Goal: Task Accomplishment & Management: Manage account settings

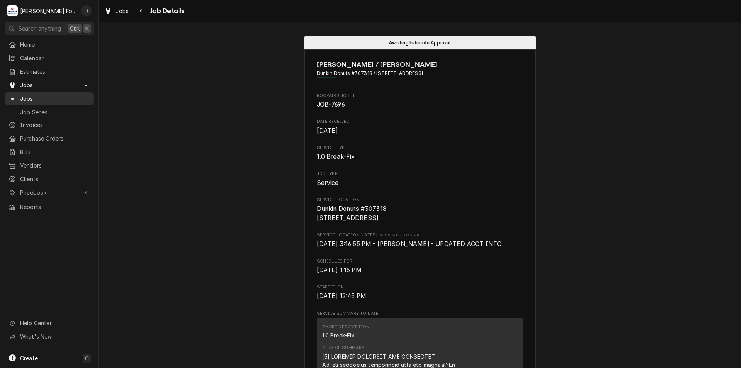
click at [44, 98] on span "Jobs" at bounding box center [55, 99] width 70 height 8
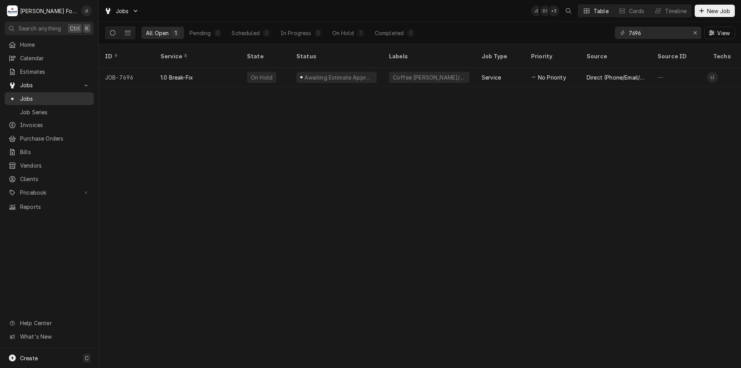
drag, startPoint x: 45, startPoint y: 96, endPoint x: 54, endPoint y: 94, distance: 9.1
click at [46, 96] on span "Jobs" at bounding box center [55, 99] width 70 height 8
drag, startPoint x: 645, startPoint y: 35, endPoint x: 531, endPoint y: 39, distance: 114.4
click at [526, 41] on div "All Open 1 Pending 0 Scheduled 0 In Progress 0 On Hold 1 Completed 0 7696 View" at bounding box center [420, 33] width 630 height 22
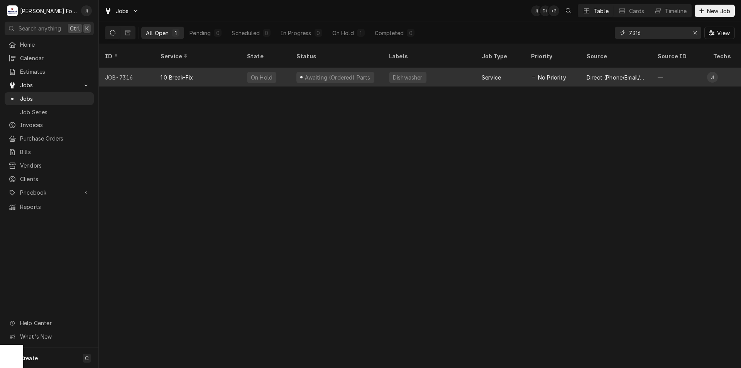
type input "7316"
click at [342, 73] on div "Awaiting (Ordered) Parts" at bounding box center [337, 77] width 67 height 8
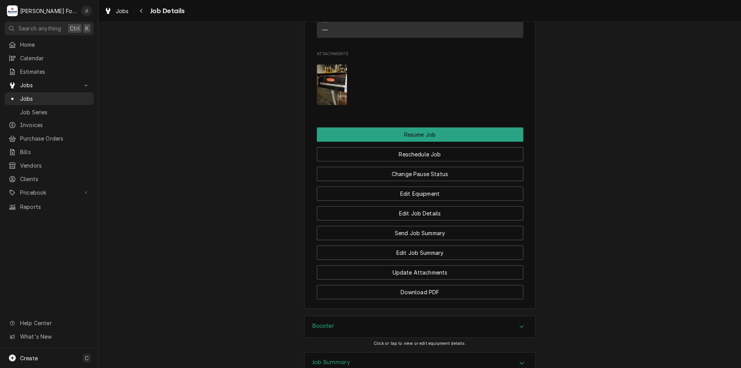
scroll to position [945, 0]
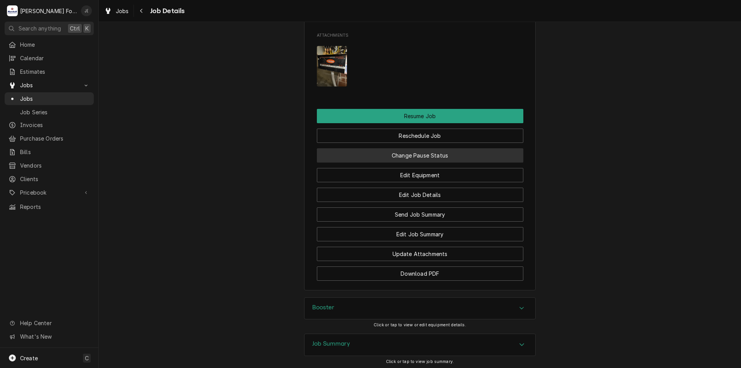
click at [438, 148] on button "Change Pause Status" at bounding box center [420, 155] width 207 height 14
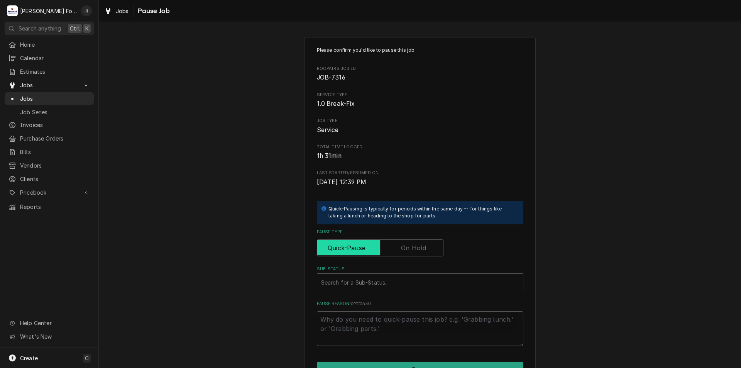
drag, startPoint x: 405, startPoint y: 254, endPoint x: 396, endPoint y: 273, distance: 20.7
click at [405, 254] on input "Pause Type" at bounding box center [380, 247] width 120 height 17
checkbox input "true"
click at [394, 278] on div "Sub-Status" at bounding box center [420, 282] width 198 height 14
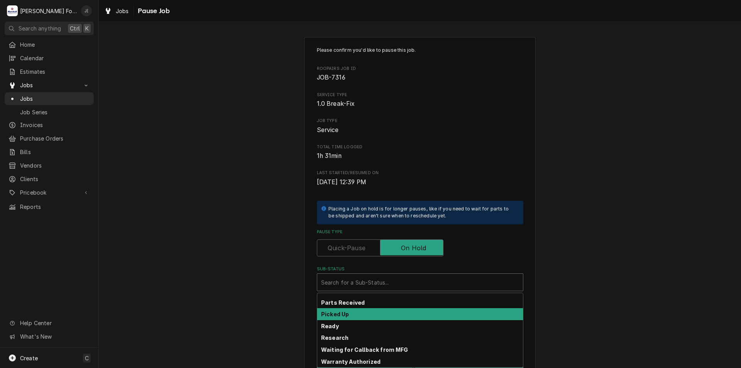
scroll to position [127, 0]
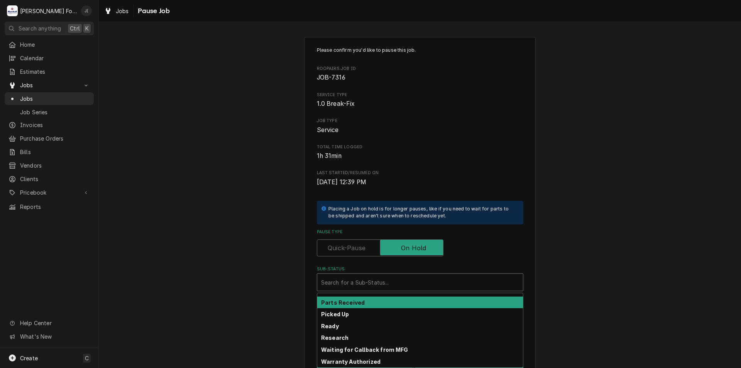
click at [363, 302] on div "Parts Received" at bounding box center [420, 303] width 206 height 12
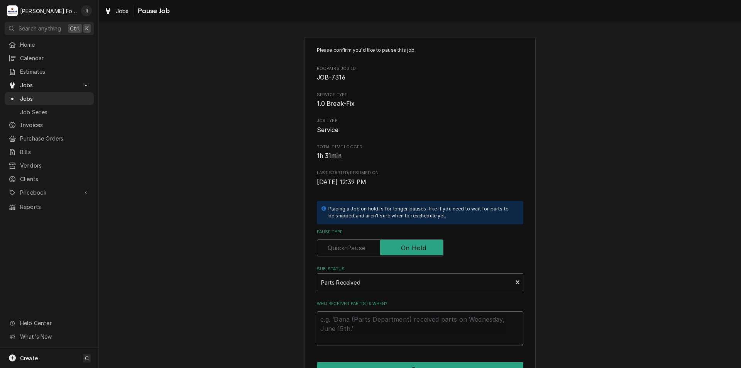
click at [367, 321] on textarea "Who received part(s) & when?" at bounding box center [420, 328] width 207 height 35
type textarea "x"
type textarea "1"
type textarea "x"
type textarea "10"
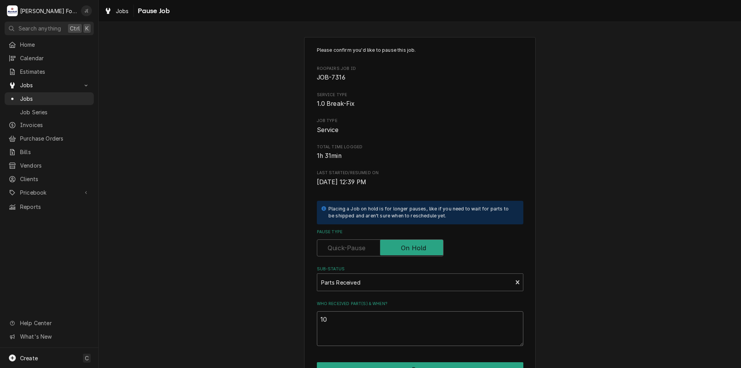
type textarea "x"
type textarea "10/"
type textarea "x"
type textarea "10/0"
type textarea "x"
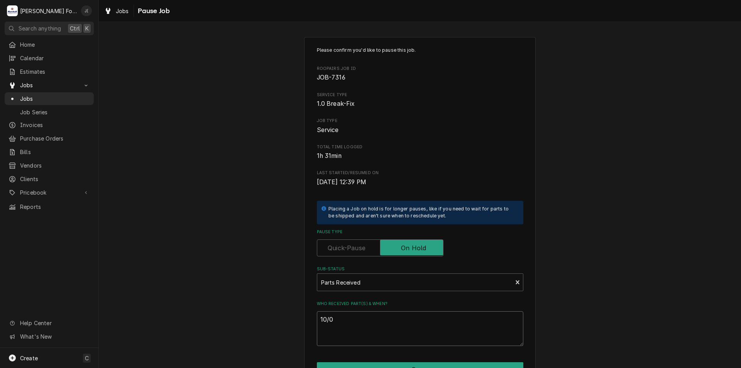
type textarea "10/06"
type textarea "x"
type textarea "10/06/"
type textarea "x"
type textarea "10/06/2"
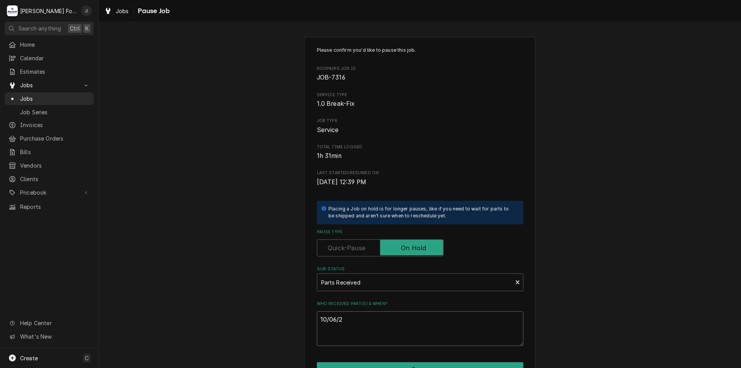
type textarea "x"
type textarea "10/06/20"
type textarea "x"
type textarea "10/06/202"
type textarea "x"
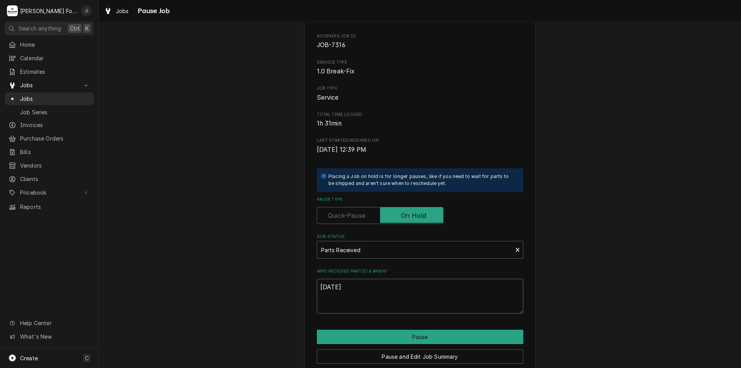
scroll to position [64, 0]
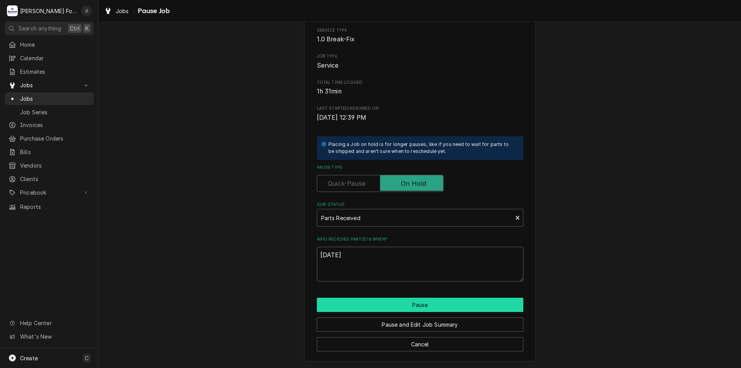
type textarea "10/06/2025"
click at [414, 309] on button "Pause" at bounding box center [420, 305] width 207 height 14
type textarea "x"
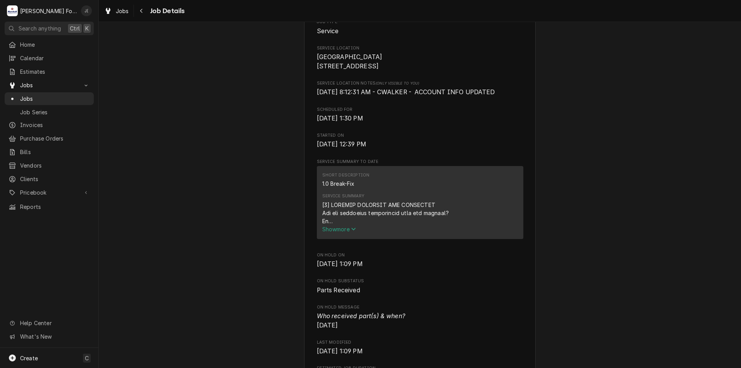
scroll to position [77, 0]
